Goal: Information Seeking & Learning: Learn about a topic

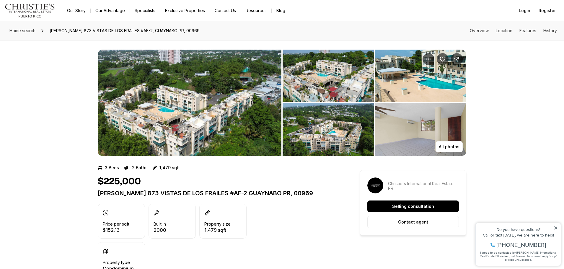
click at [171, 103] on img "View image gallery" at bounding box center [190, 103] width 184 height 106
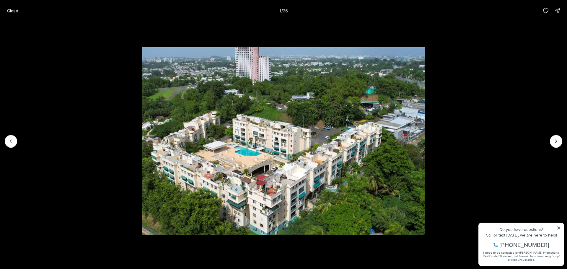
click at [270, 191] on img "1 of 26" at bounding box center [283, 141] width 282 height 188
click at [558, 140] on icon "Next slide" at bounding box center [556, 141] width 6 height 6
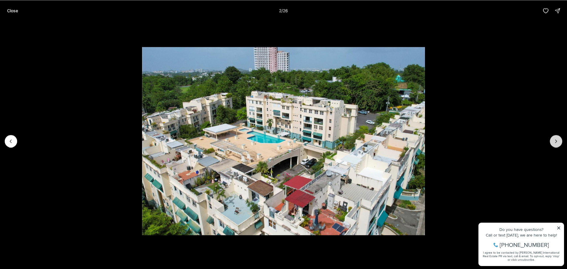
click at [554, 142] on icon "Next slide" at bounding box center [556, 141] width 6 height 6
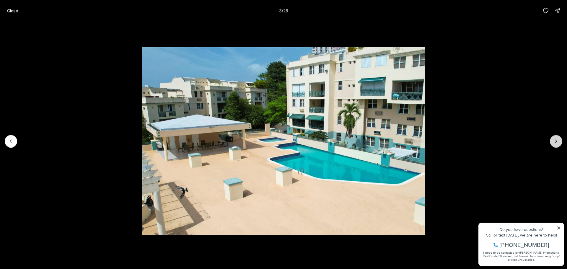
click at [554, 142] on icon "Next slide" at bounding box center [556, 141] width 6 height 6
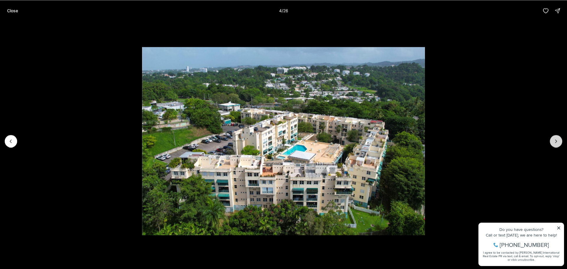
click at [554, 142] on icon "Next slide" at bounding box center [556, 141] width 6 height 6
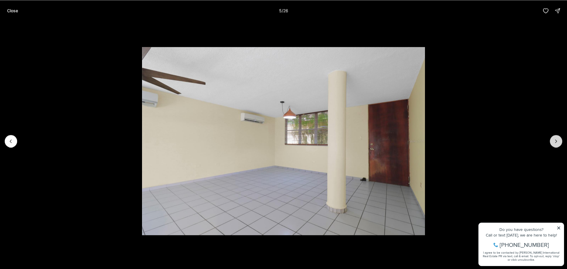
click at [554, 142] on icon "Next slide" at bounding box center [556, 141] width 6 height 6
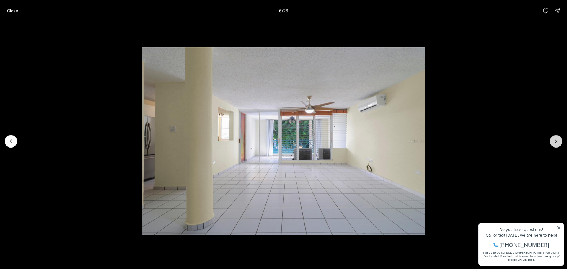
click at [554, 142] on icon "Next slide" at bounding box center [556, 141] width 6 height 6
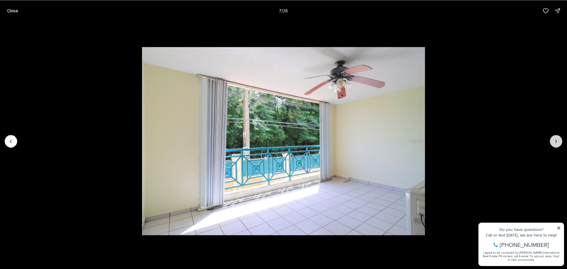
click at [554, 142] on icon "Next slide" at bounding box center [556, 141] width 6 height 6
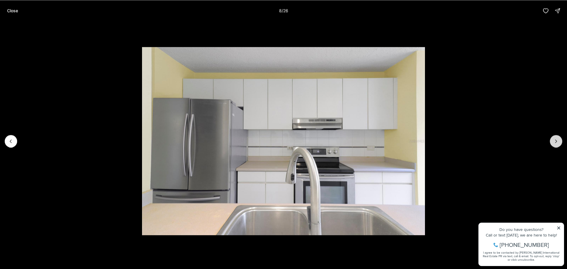
click at [554, 142] on icon "Next slide" at bounding box center [556, 141] width 6 height 6
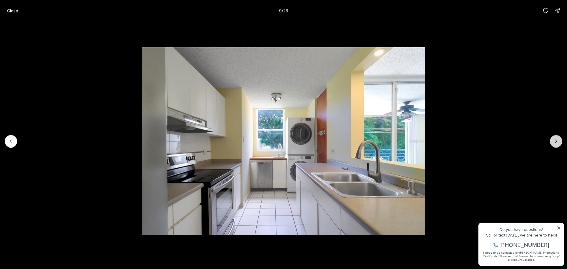
click at [554, 142] on icon "Next slide" at bounding box center [556, 141] width 6 height 6
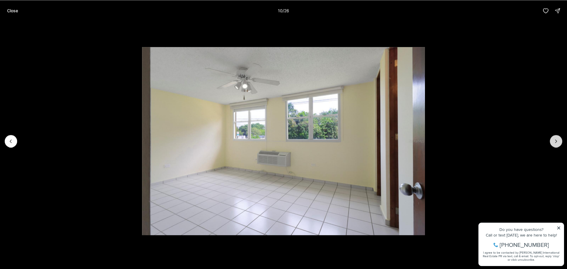
click at [554, 142] on icon "Next slide" at bounding box center [556, 141] width 6 height 6
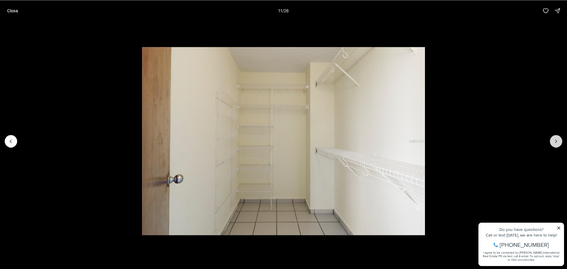
click at [554, 142] on icon "Next slide" at bounding box center [556, 141] width 6 height 6
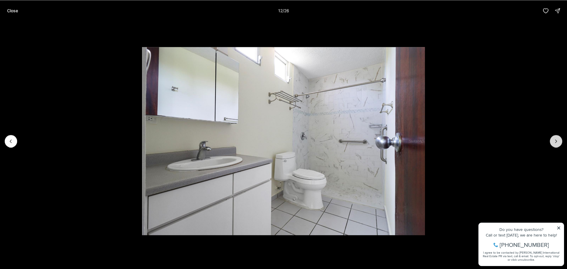
click at [554, 142] on icon "Next slide" at bounding box center [556, 141] width 6 height 6
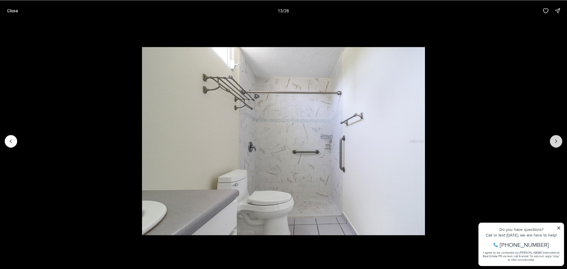
click at [554, 142] on icon "Next slide" at bounding box center [556, 141] width 6 height 6
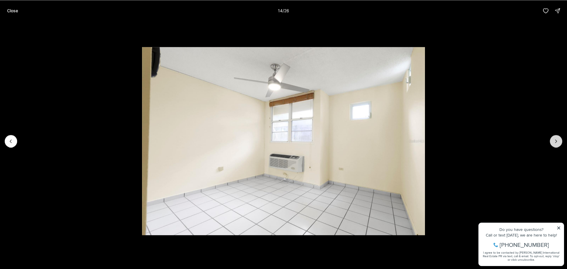
click at [554, 142] on icon "Next slide" at bounding box center [556, 141] width 6 height 6
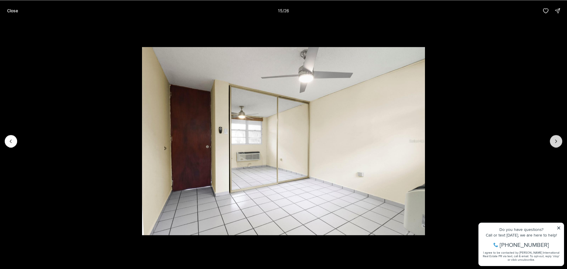
click at [554, 142] on icon "Next slide" at bounding box center [556, 141] width 6 height 6
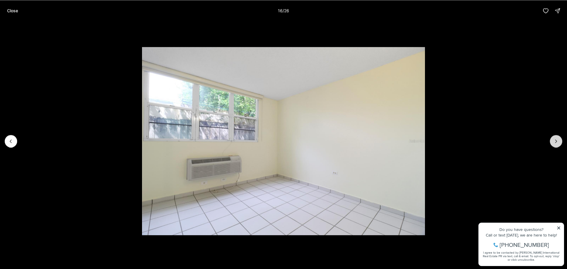
click at [554, 142] on icon "Next slide" at bounding box center [556, 141] width 6 height 6
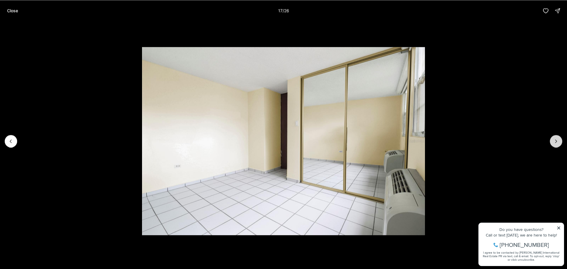
click at [554, 142] on icon "Next slide" at bounding box center [556, 141] width 6 height 6
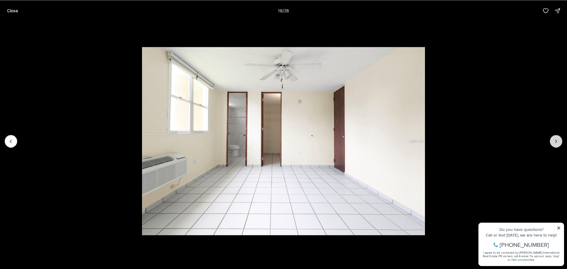
click at [554, 142] on icon "Next slide" at bounding box center [556, 141] width 6 height 6
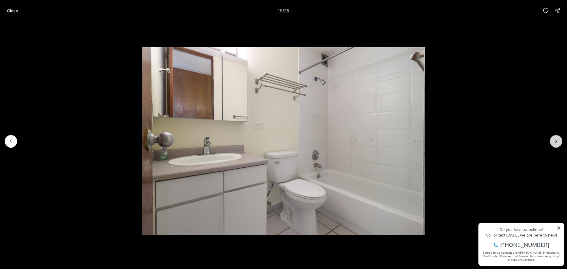
click at [554, 142] on icon "Next slide" at bounding box center [556, 141] width 6 height 6
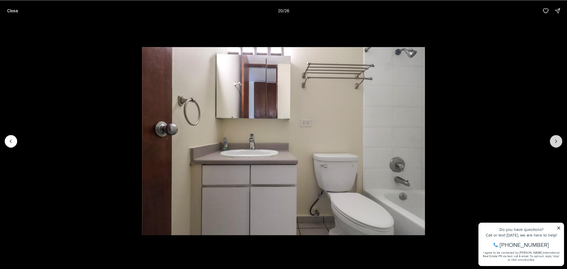
click at [554, 142] on icon "Next slide" at bounding box center [556, 141] width 6 height 6
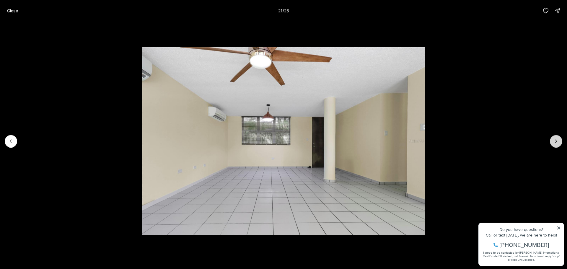
click at [554, 142] on icon "Next slide" at bounding box center [556, 141] width 6 height 6
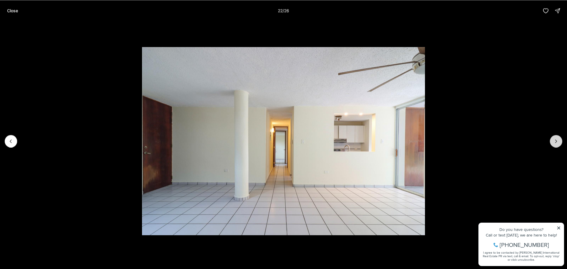
click at [554, 142] on icon "Next slide" at bounding box center [556, 141] width 6 height 6
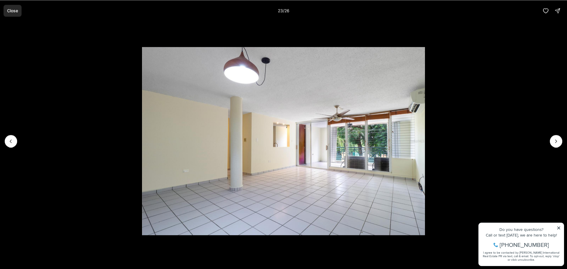
click at [10, 13] on p "Close" at bounding box center [12, 10] width 11 height 5
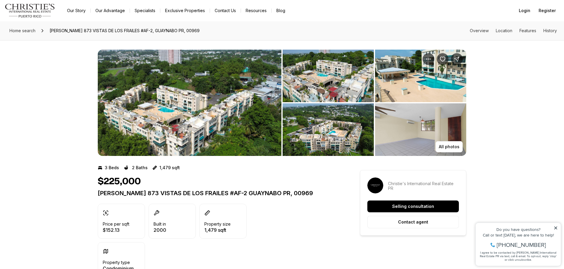
click at [197, 133] on img "View image gallery" at bounding box center [190, 103] width 184 height 106
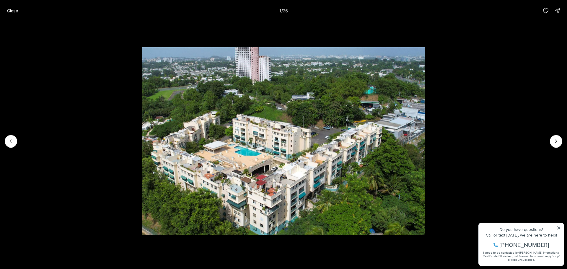
click at [283, 148] on img "1 of 26" at bounding box center [283, 141] width 282 height 188
click at [281, 170] on img "1 of 26" at bounding box center [283, 141] width 282 height 188
